Goal: Task Accomplishment & Management: Manage account settings

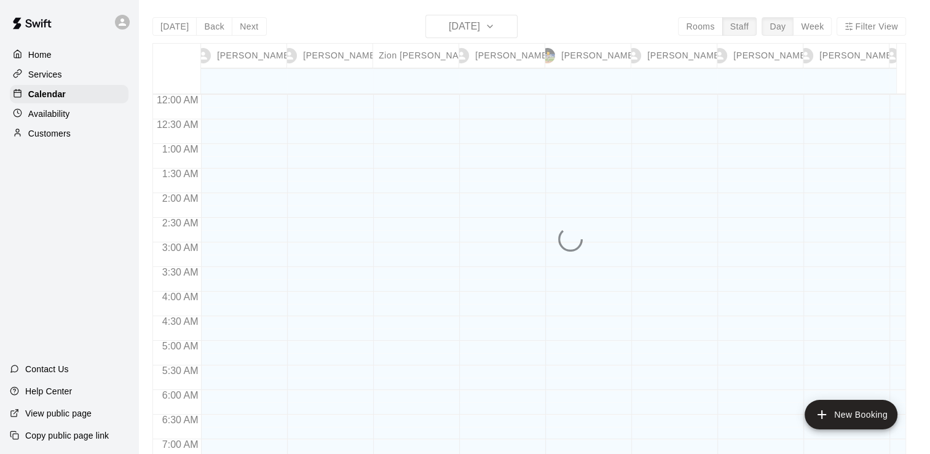
scroll to position [683, 0]
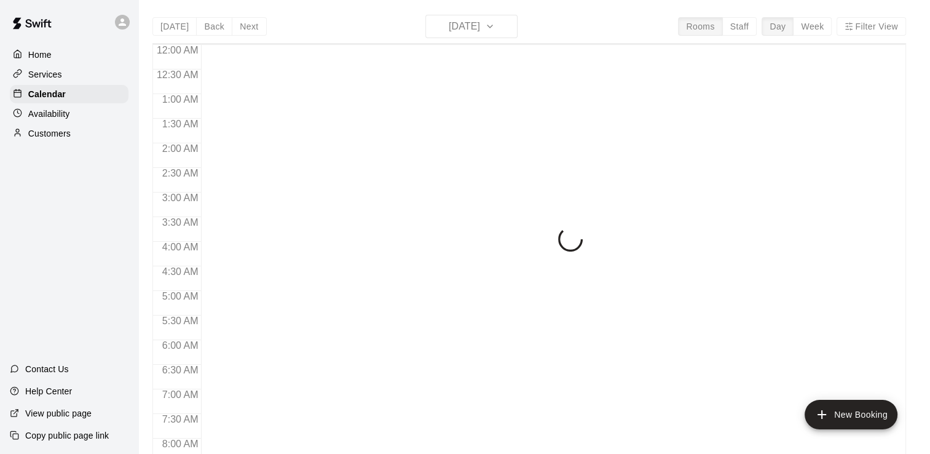
scroll to position [756, 0]
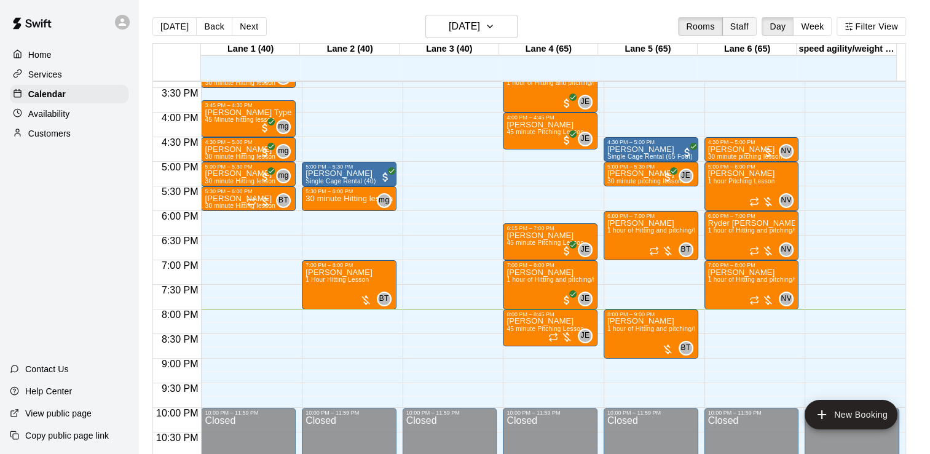
click at [750, 28] on button "Staff" at bounding box center [739, 26] width 35 height 18
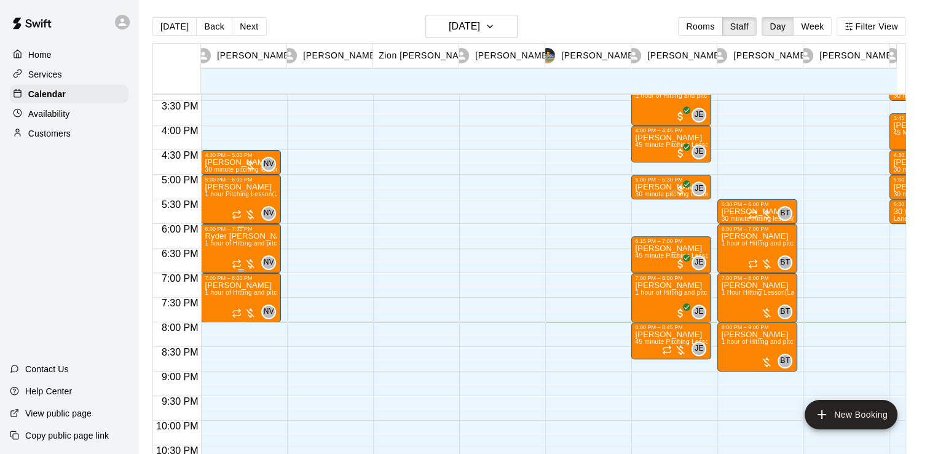
click at [258, 244] on span "1 hour of Hitting and pitching/fielding (Lane 6 (65))" at bounding box center [278, 243] width 146 height 7
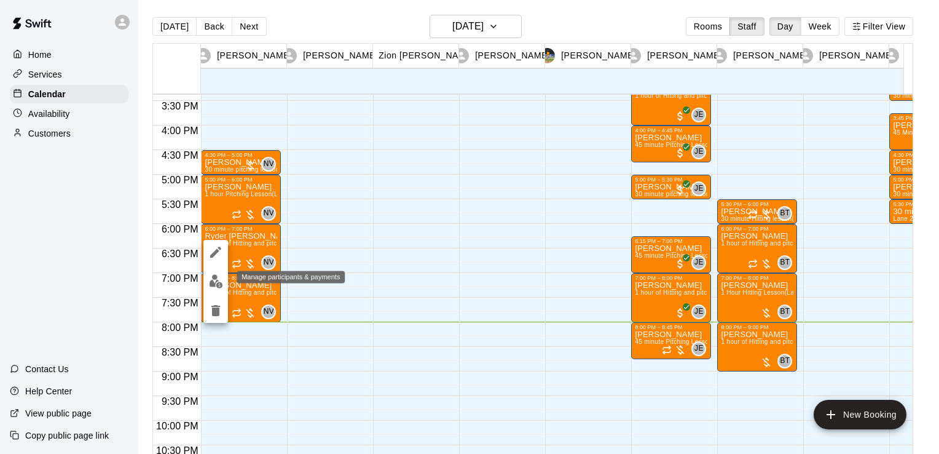
click at [218, 285] on img "edit" at bounding box center [216, 281] width 14 height 14
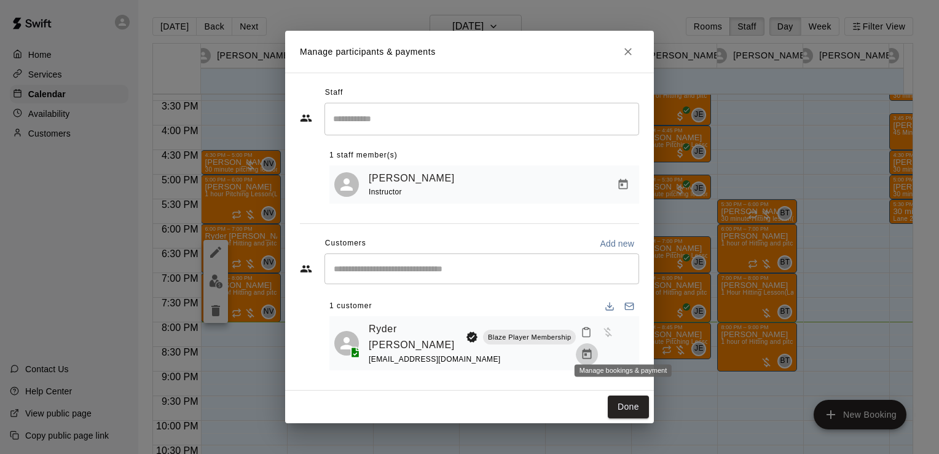
click at [593, 348] on icon "Manage bookings & payment" at bounding box center [587, 354] width 12 height 12
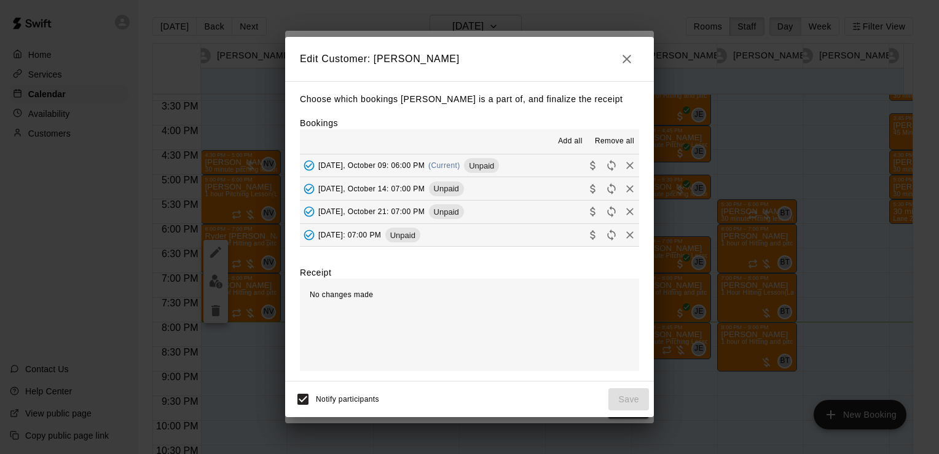
click at [537, 165] on button "Thursday, October 09: 06:00 PM (Current) Unpaid" at bounding box center [469, 165] width 339 height 23
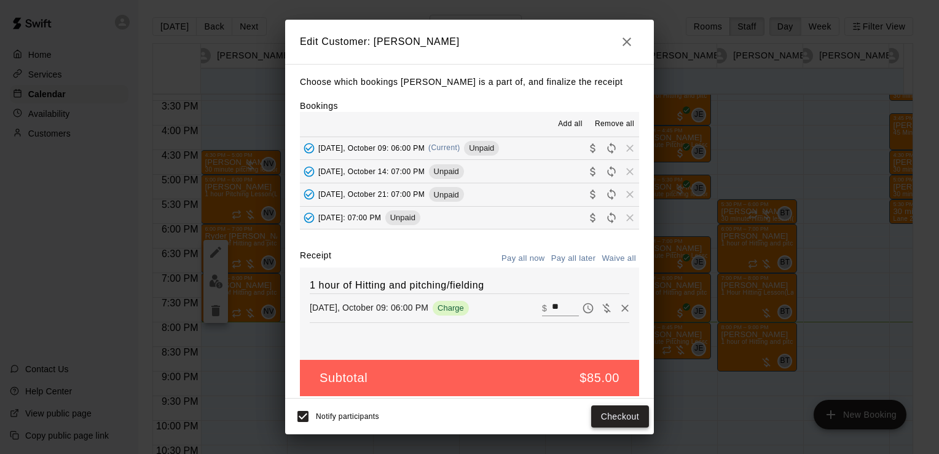
click at [612, 422] on button "Checkout" at bounding box center [620, 416] width 58 height 23
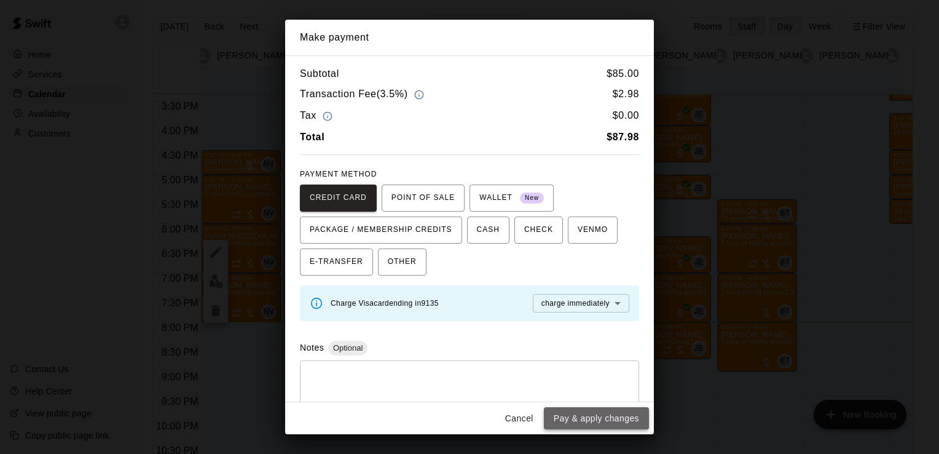
drag, startPoint x: 612, startPoint y: 422, endPoint x: 604, endPoint y: 421, distance: 8.7
click at [604, 421] on button "Pay & apply changes" at bounding box center [596, 418] width 105 height 23
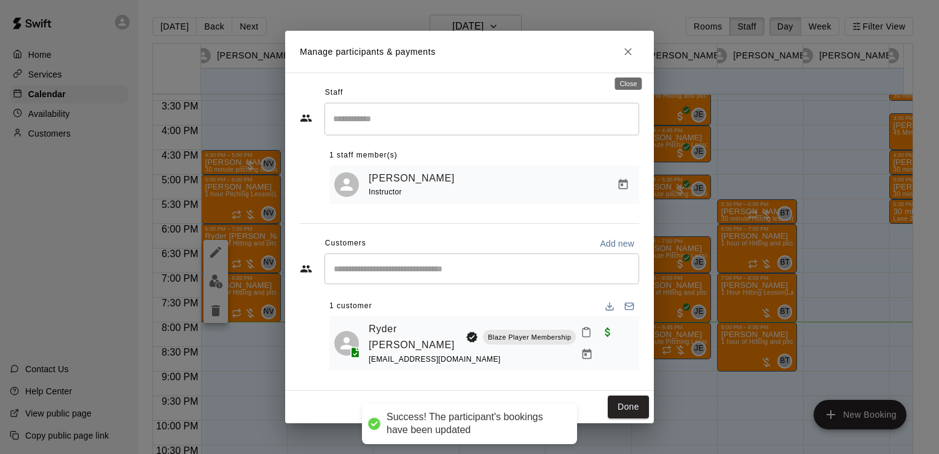
click at [626, 63] on button "Close" at bounding box center [628, 52] width 22 height 22
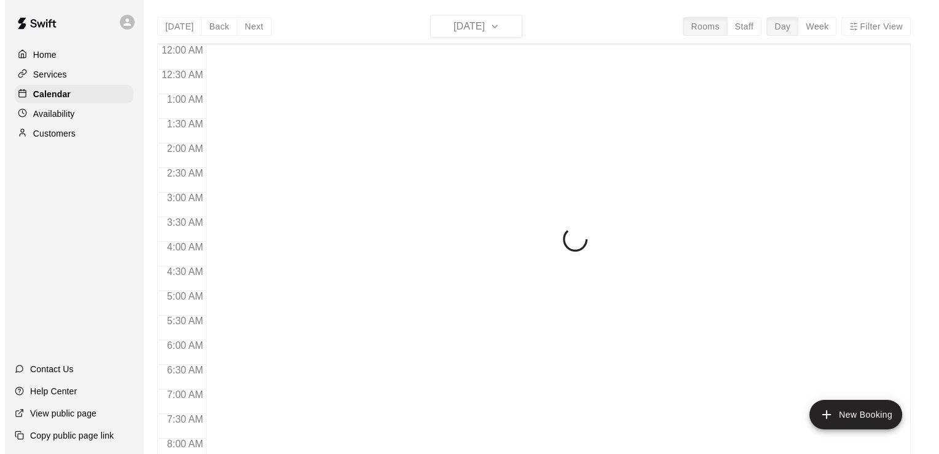
scroll to position [756, 0]
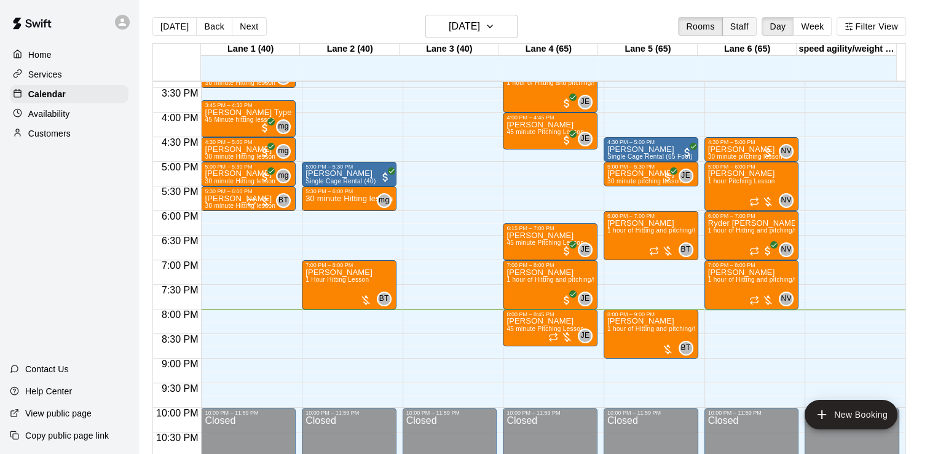
click at [750, 33] on button "Staff" at bounding box center [739, 26] width 35 height 18
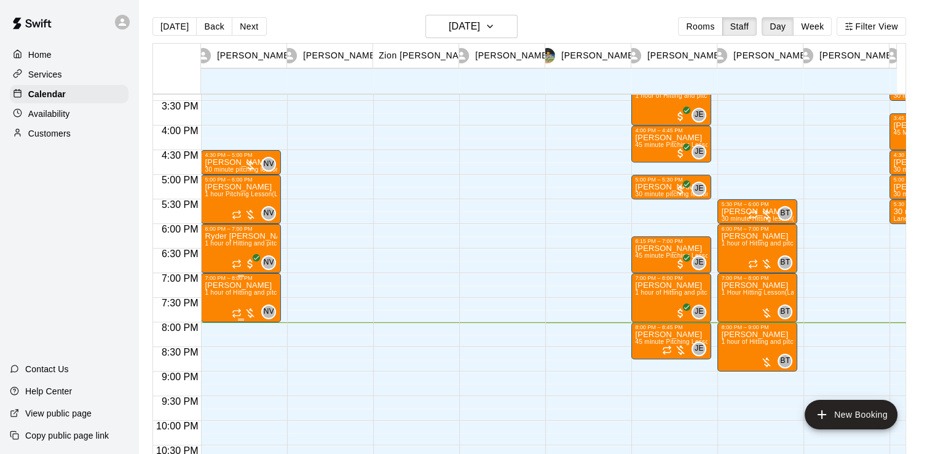
click at [243, 289] on span "1 hour of Hitting and pitching/fielding (Lane 6 (65))" at bounding box center [278, 292] width 146 height 7
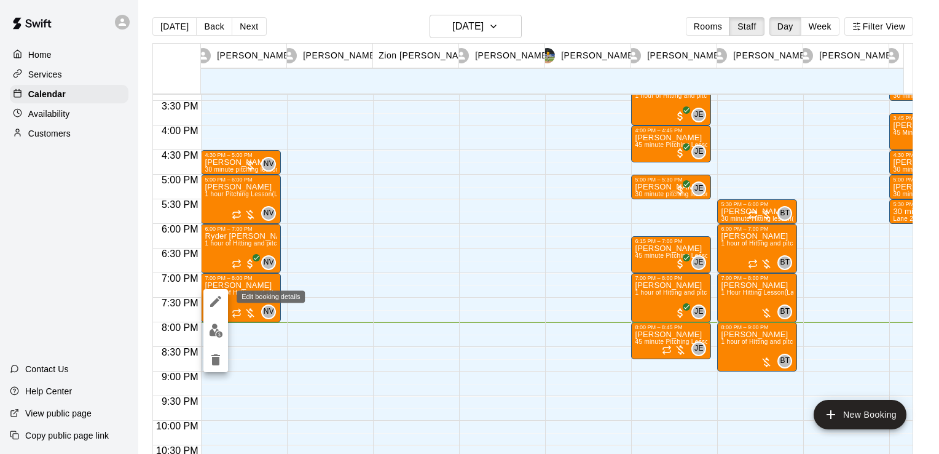
click at [216, 305] on icon "edit" at bounding box center [215, 301] width 15 height 15
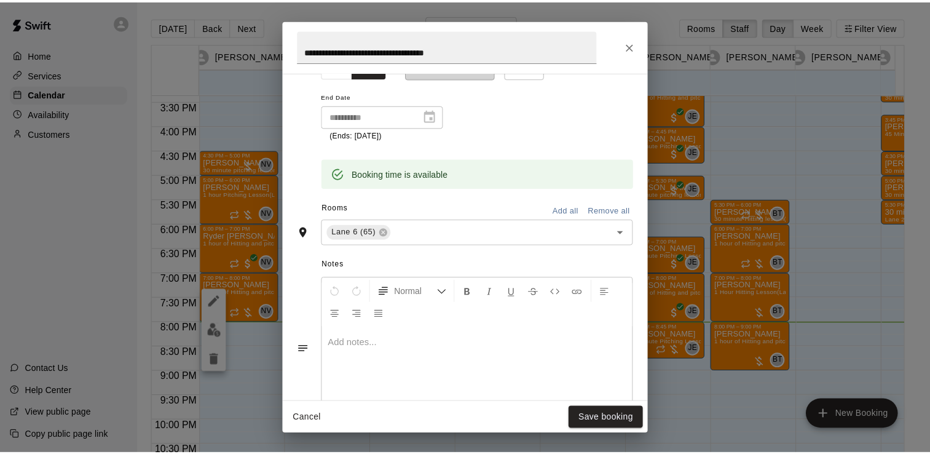
scroll to position [232, 0]
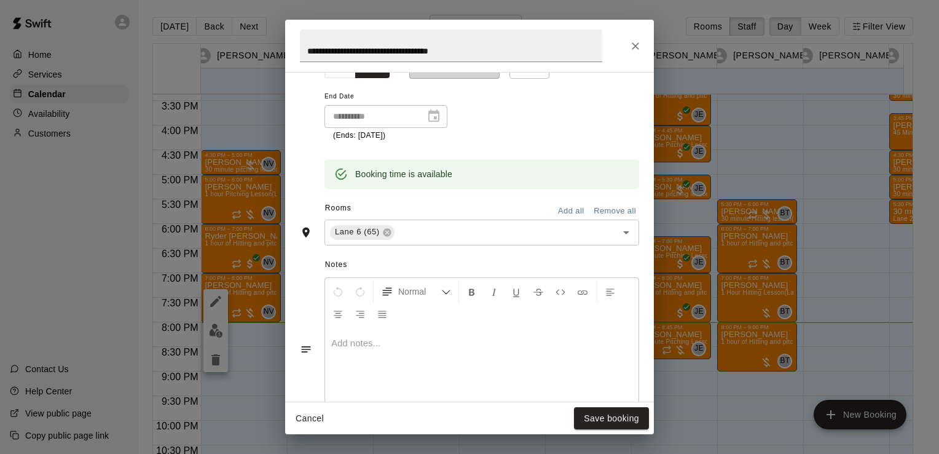
click at [239, 264] on div "**********" at bounding box center [469, 227] width 939 height 454
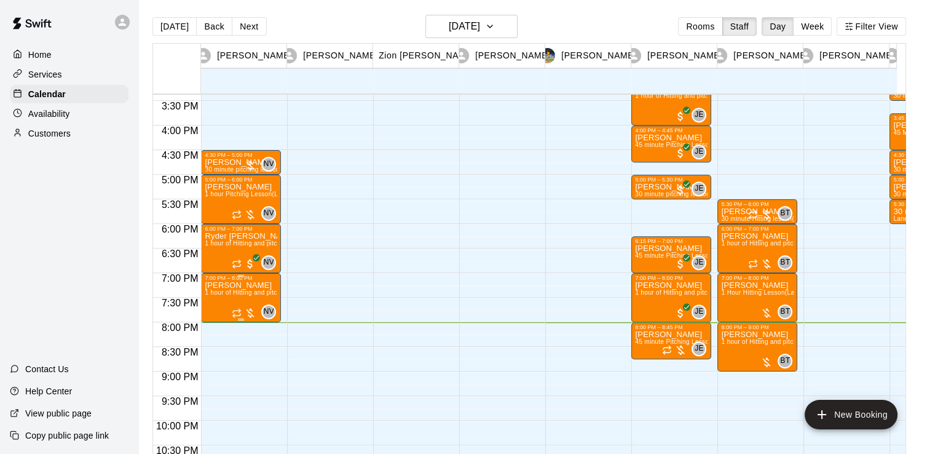
click at [238, 291] on span "1 hour of Hitting and pitching/fielding (Lane 6 (65))" at bounding box center [278, 292] width 146 height 7
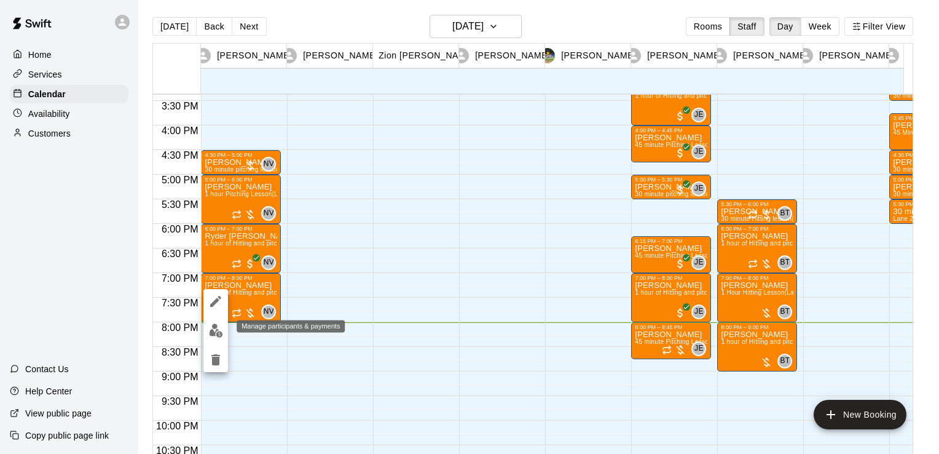
click at [207, 325] on button "edit" at bounding box center [215, 330] width 25 height 24
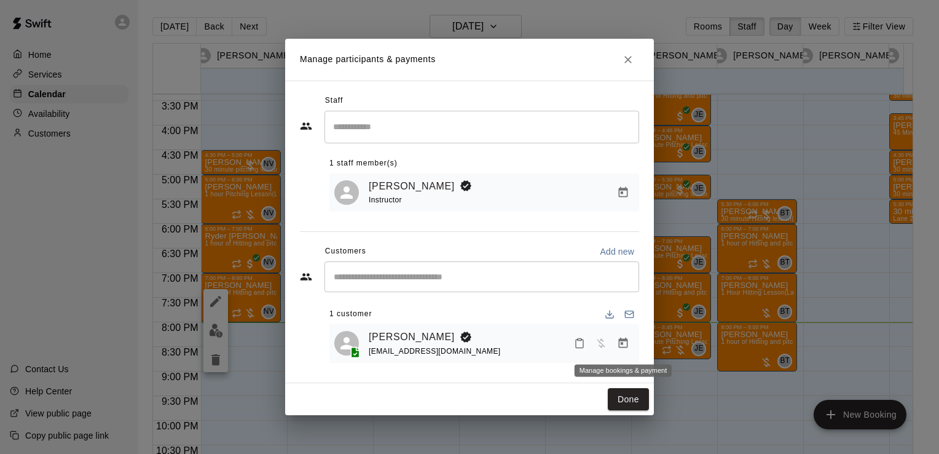
click at [615, 345] on button "Manage bookings & payment" at bounding box center [623, 343] width 22 height 22
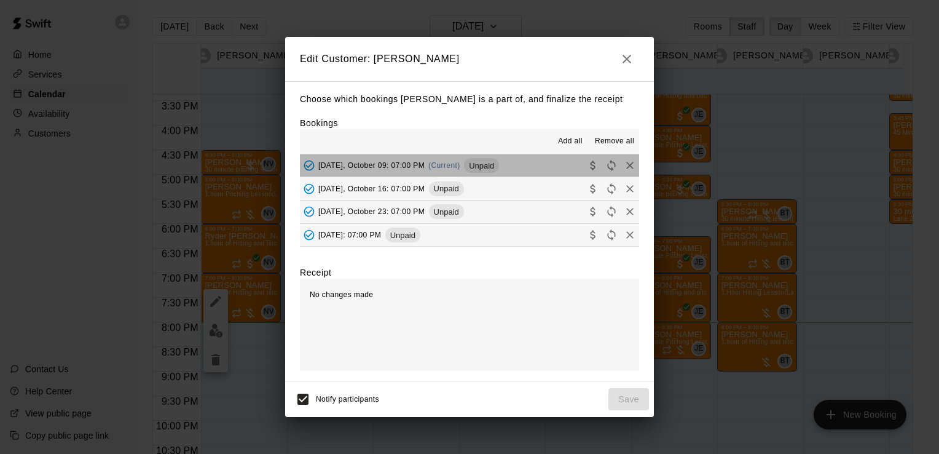
click at [526, 172] on button "Thursday, October 09: 07:00 PM (Current) Unpaid" at bounding box center [469, 165] width 339 height 23
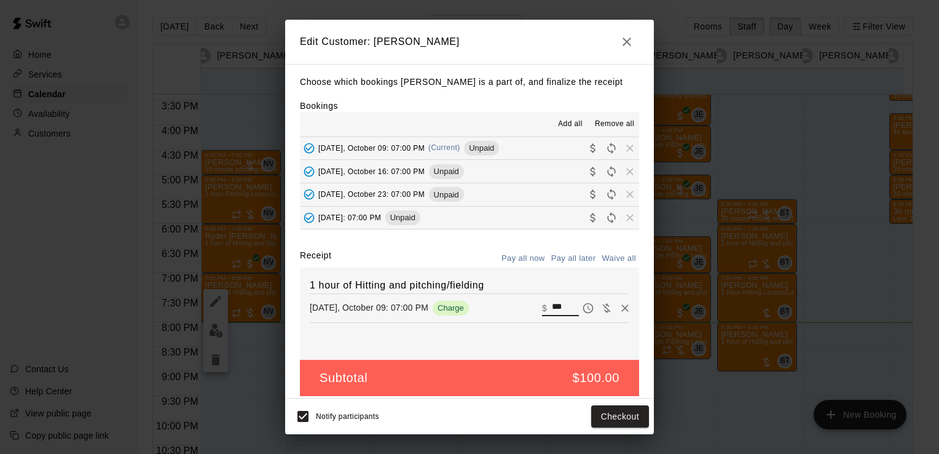
click at [552, 305] on input "***" at bounding box center [565, 308] width 27 height 16
click at [627, 45] on icon "button" at bounding box center [627, 41] width 15 height 15
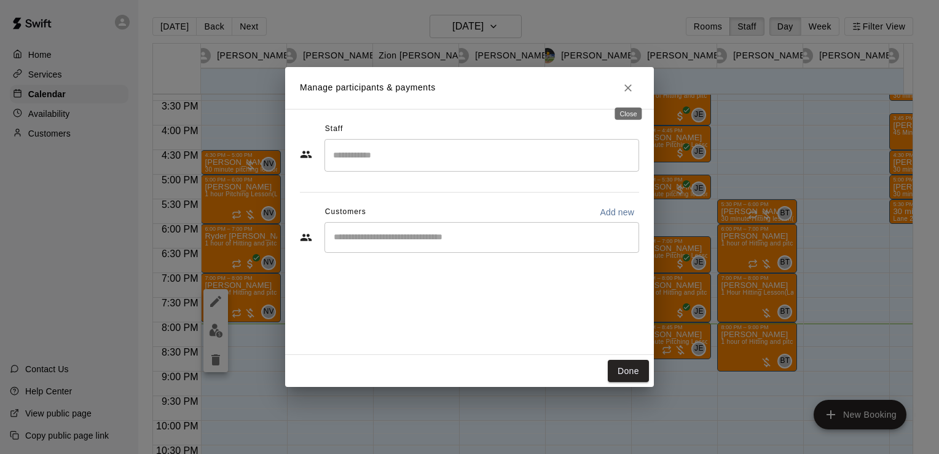
click at [622, 87] on icon "Close" at bounding box center [628, 88] width 12 height 12
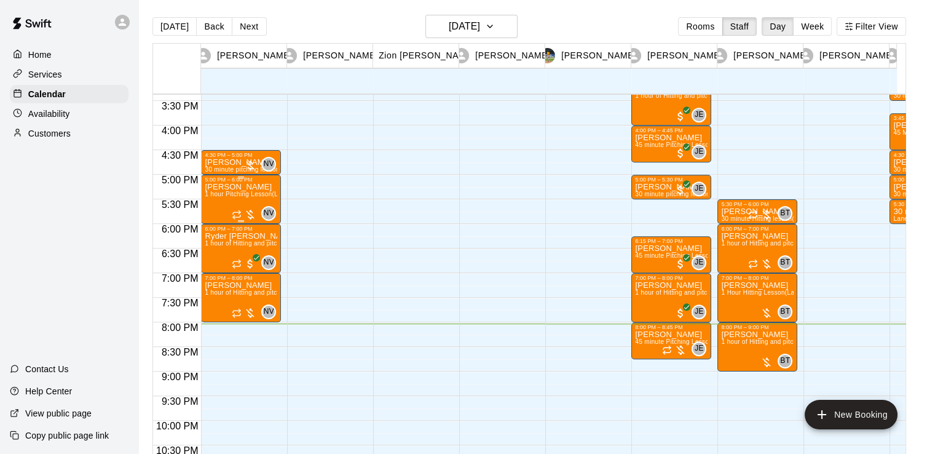
click at [262, 192] on span "1 hour Pitching Lesson (Lane 6 (65))" at bounding box center [257, 194] width 105 height 7
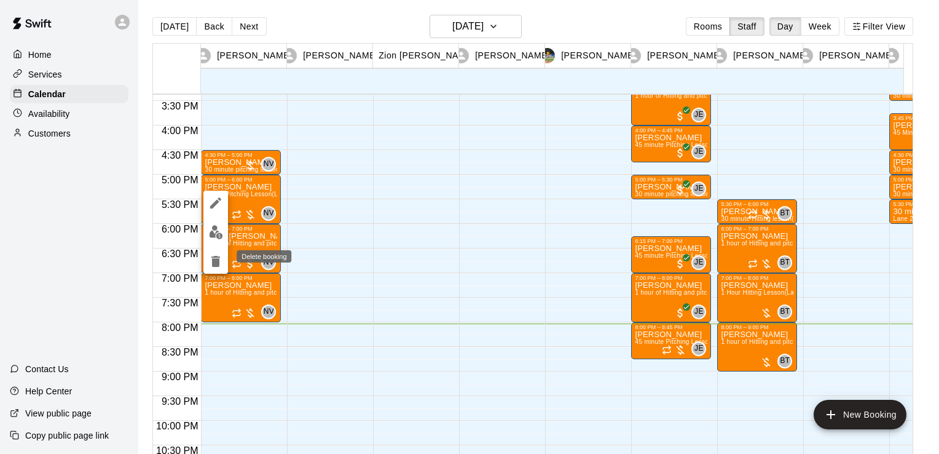
click at [214, 250] on button "delete" at bounding box center [215, 261] width 25 height 25
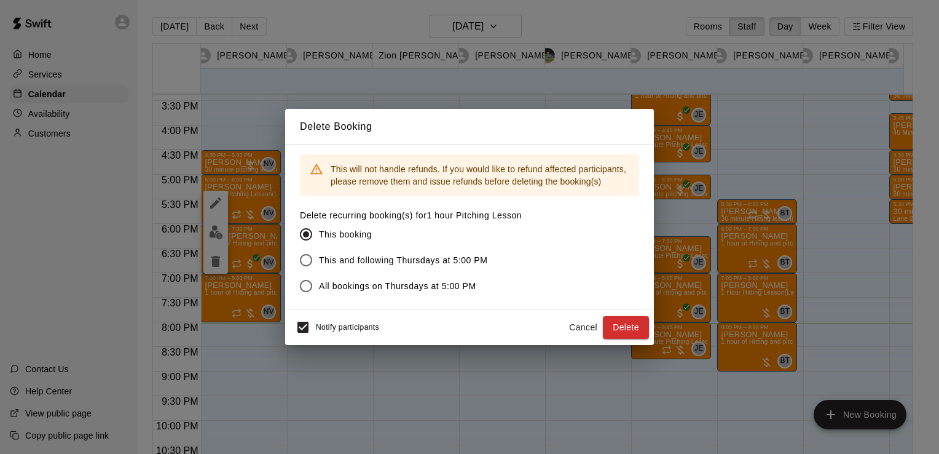
drag, startPoint x: 647, startPoint y: 323, endPoint x: 632, endPoint y: 330, distance: 16.2
click at [632, 330] on button "Delete" at bounding box center [626, 327] width 46 height 23
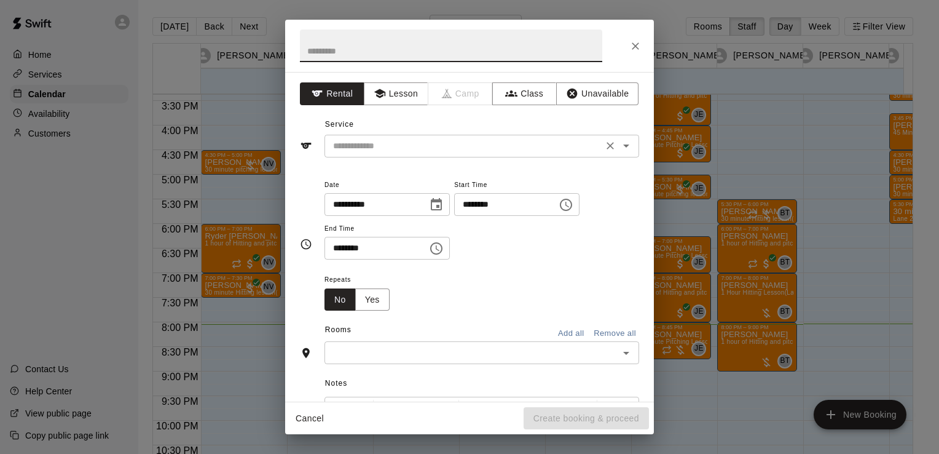
click at [368, 151] on input "text" at bounding box center [463, 145] width 271 height 15
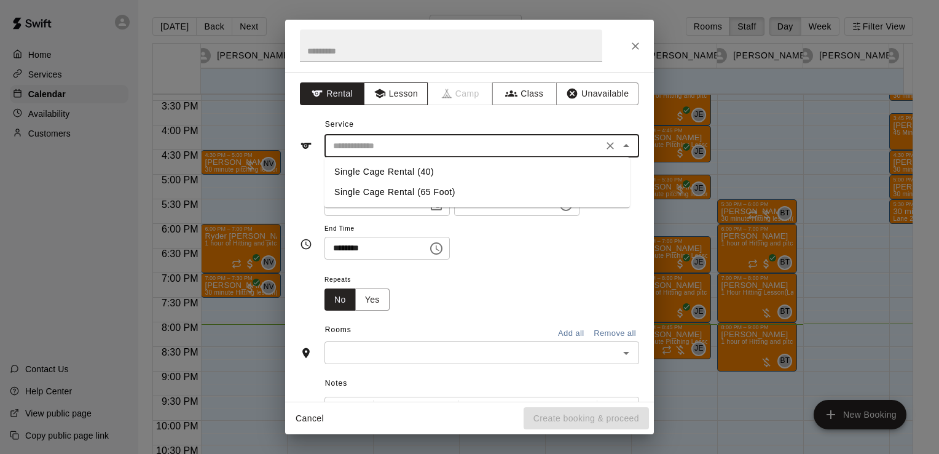
click at [392, 100] on button "Lesson" at bounding box center [396, 93] width 65 height 23
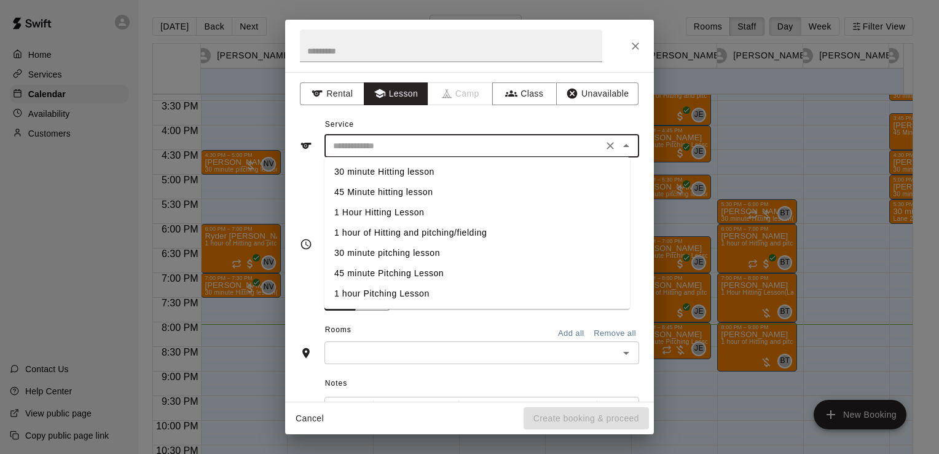
click at [381, 149] on input "text" at bounding box center [463, 145] width 271 height 15
click at [382, 250] on li "30 minute pitching lesson" at bounding box center [478, 253] width 306 height 20
type input "**********"
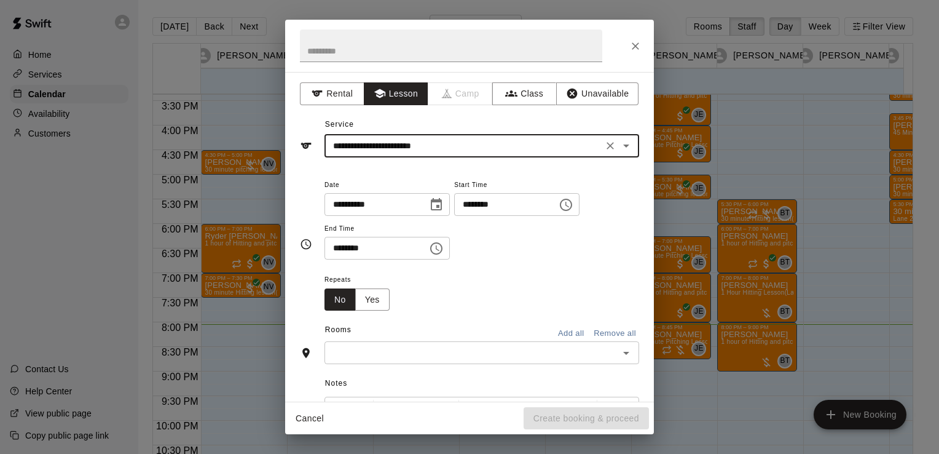
click at [393, 349] on input "text" at bounding box center [471, 352] width 287 height 15
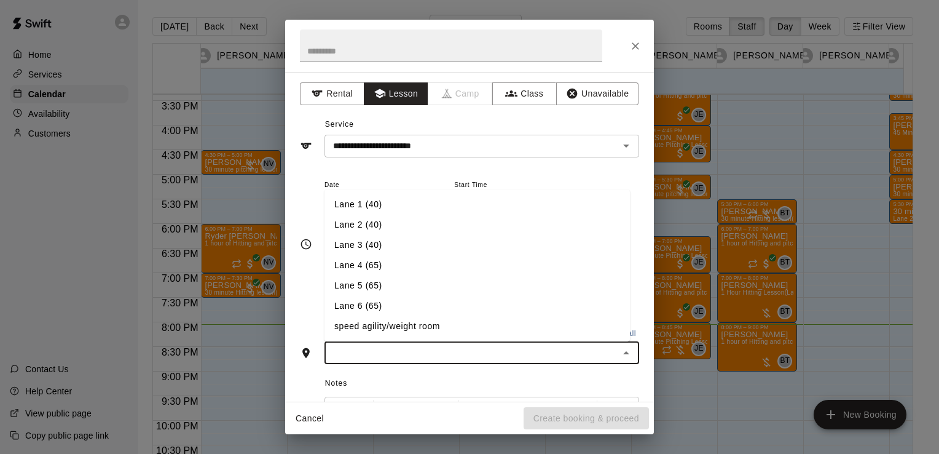
click at [399, 304] on li "Lane 6 (65)" at bounding box center [478, 306] width 306 height 20
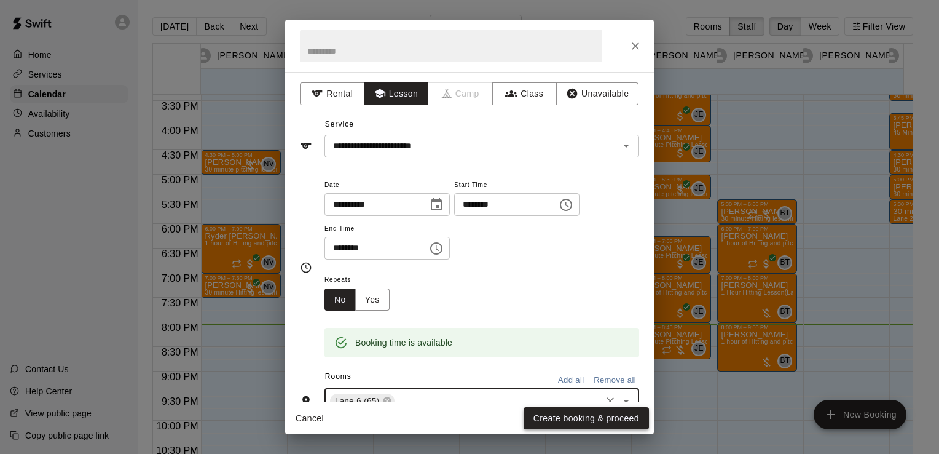
click at [543, 421] on button "Create booking & proceed" at bounding box center [586, 418] width 125 height 23
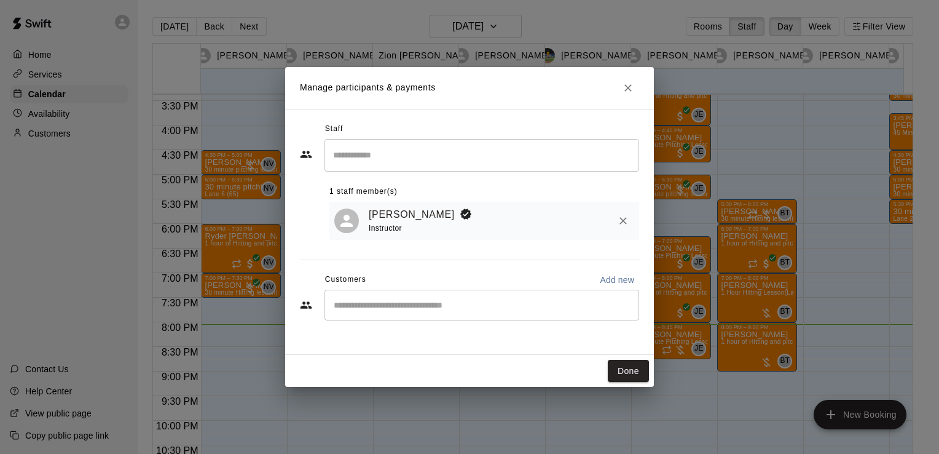
click at [457, 232] on div "Nathan Volf Instructor" at bounding box center [502, 221] width 266 height 29
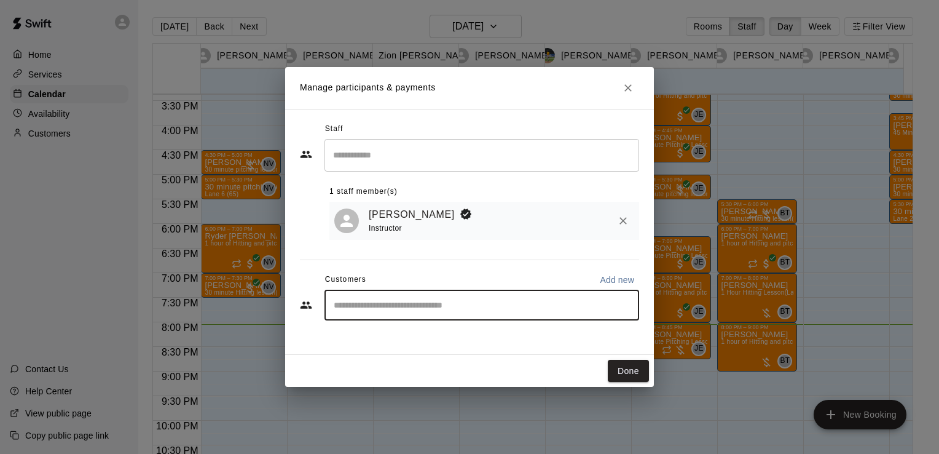
click at [435, 310] on input "Start typing to search customers..." at bounding box center [482, 305] width 304 height 12
type input "***"
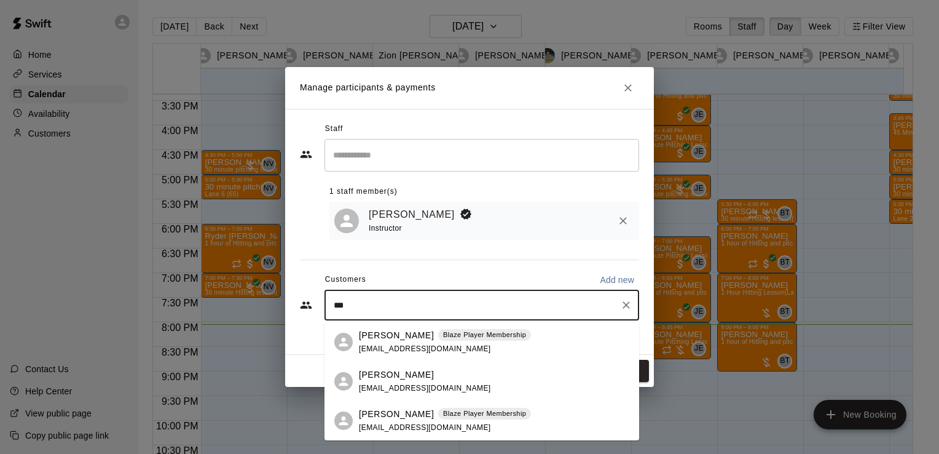
click at [403, 426] on span "junior5124@yahoo.com" at bounding box center [425, 427] width 132 height 9
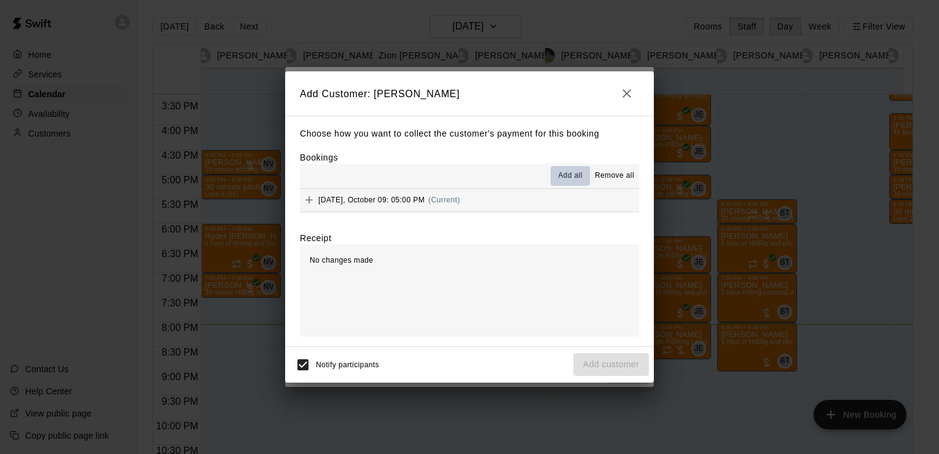
click at [566, 172] on span "Add all" at bounding box center [570, 176] width 25 height 12
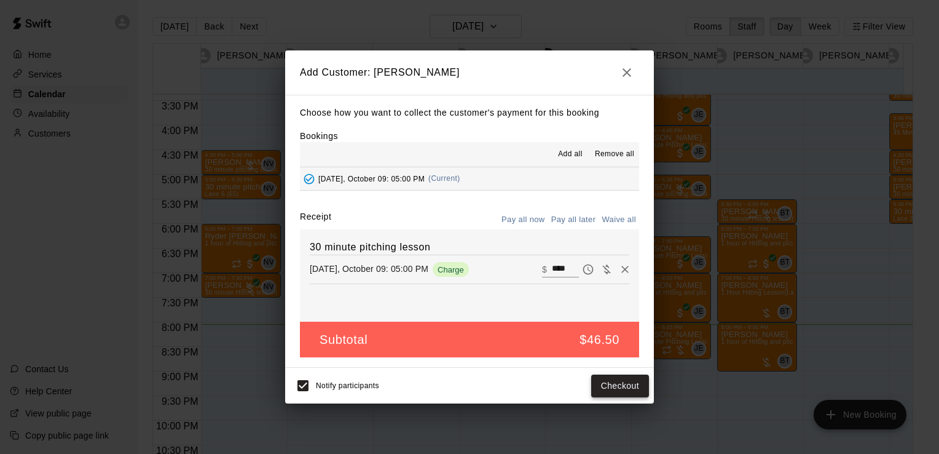
click at [634, 393] on button "Checkout" at bounding box center [620, 385] width 58 height 23
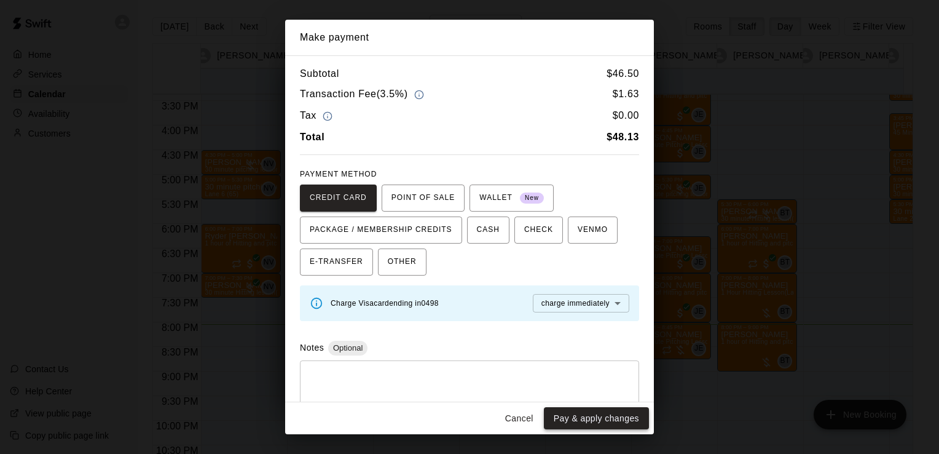
click at [621, 414] on button "Pay & apply changes" at bounding box center [596, 418] width 105 height 23
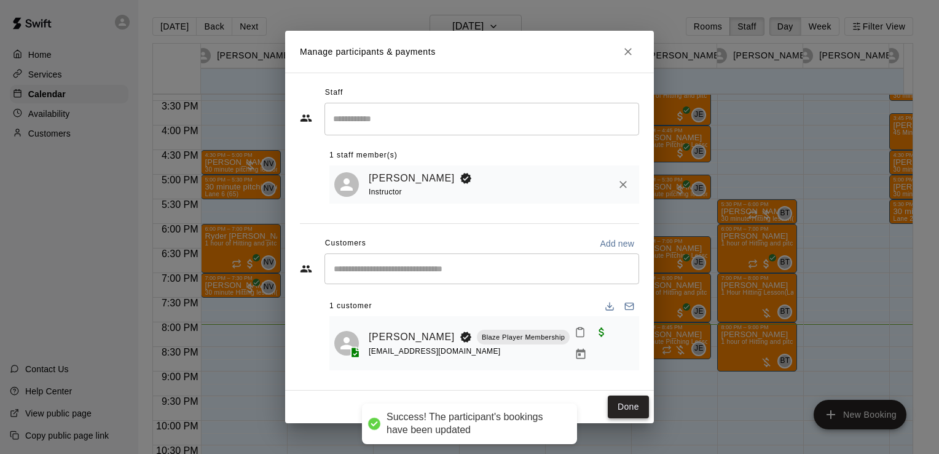
drag, startPoint x: 621, startPoint y: 414, endPoint x: 616, endPoint y: 403, distance: 11.5
click at [616, 403] on button "Done" at bounding box center [628, 406] width 41 height 23
